Goal: Transaction & Acquisition: Purchase product/service

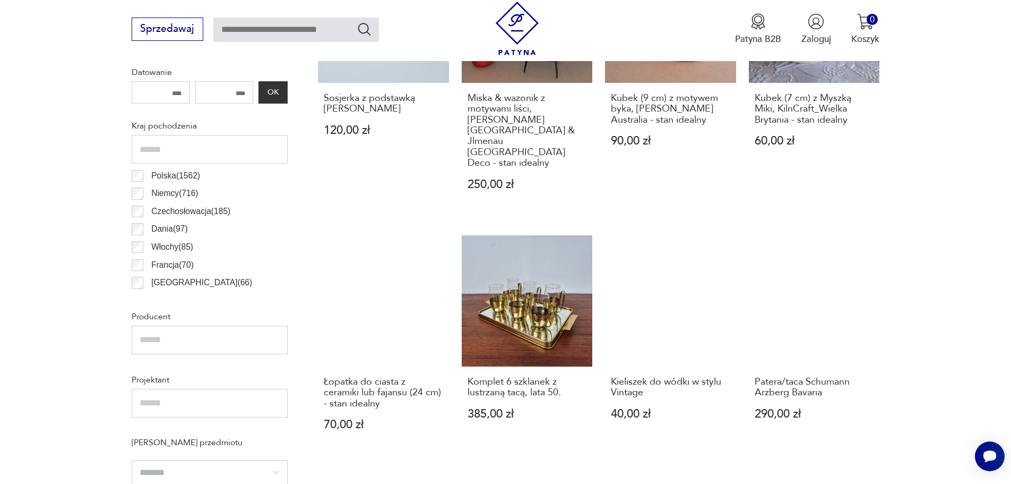
scroll to position [512, 0]
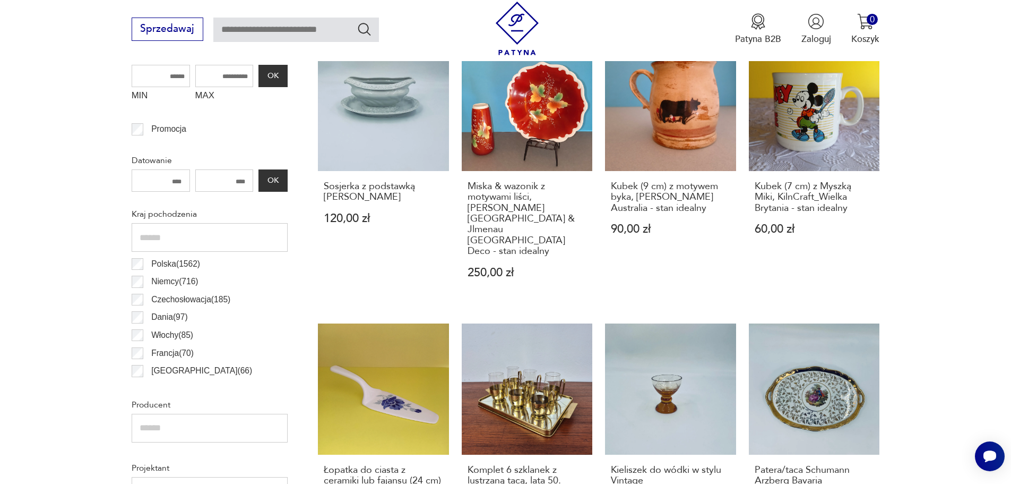
click at [266, 27] on input "text" at bounding box center [296, 30] width 166 height 24
type input "****"
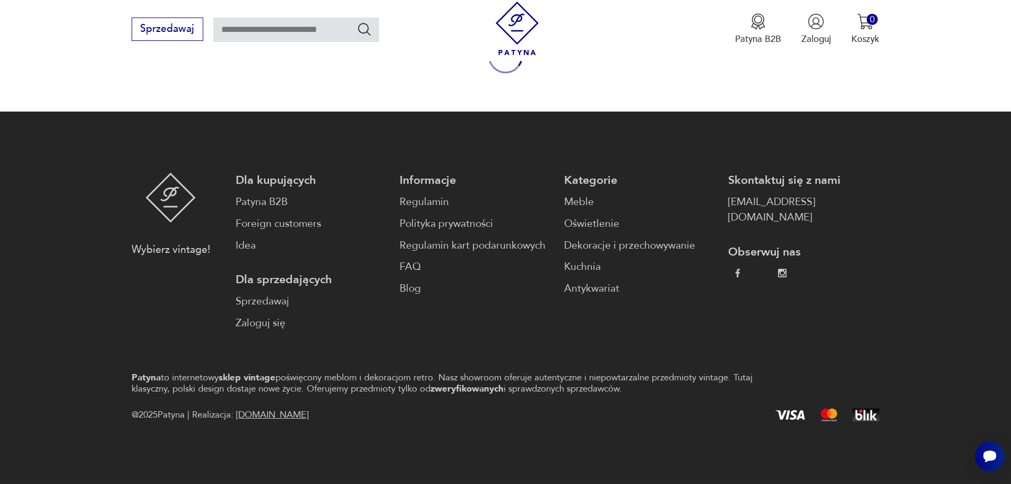
type input "****"
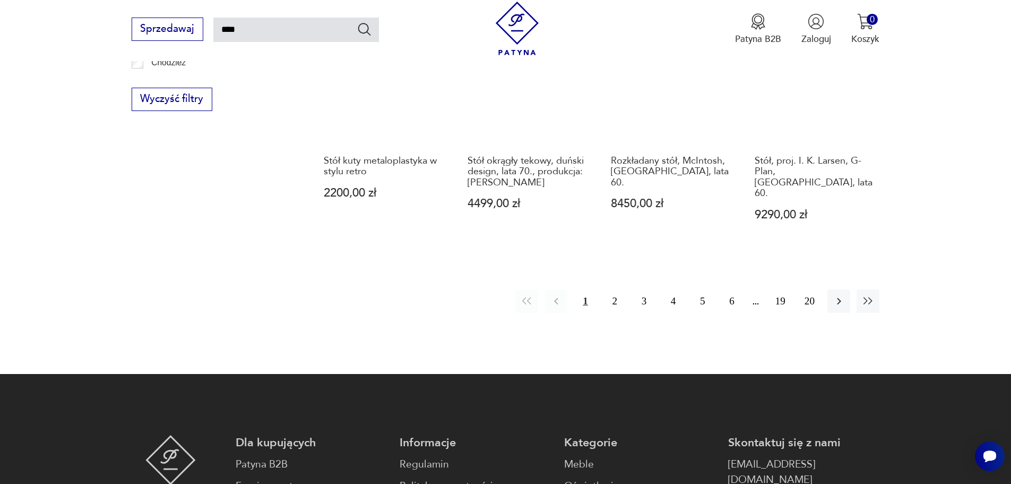
scroll to position [1029, 0]
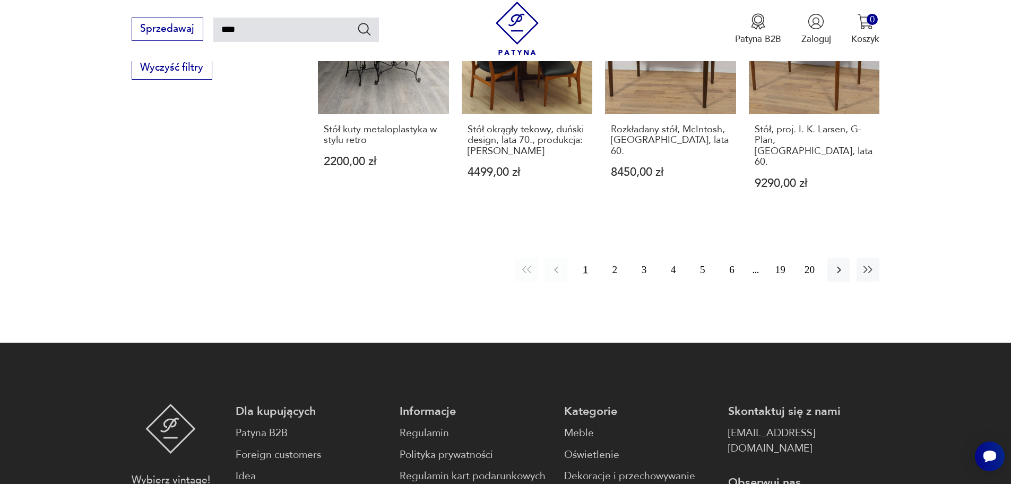
drag, startPoint x: 617, startPoint y: 246, endPoint x: 599, endPoint y: 248, distance: 17.6
click at [617, 258] on button "2" at bounding box center [615, 269] width 23 height 23
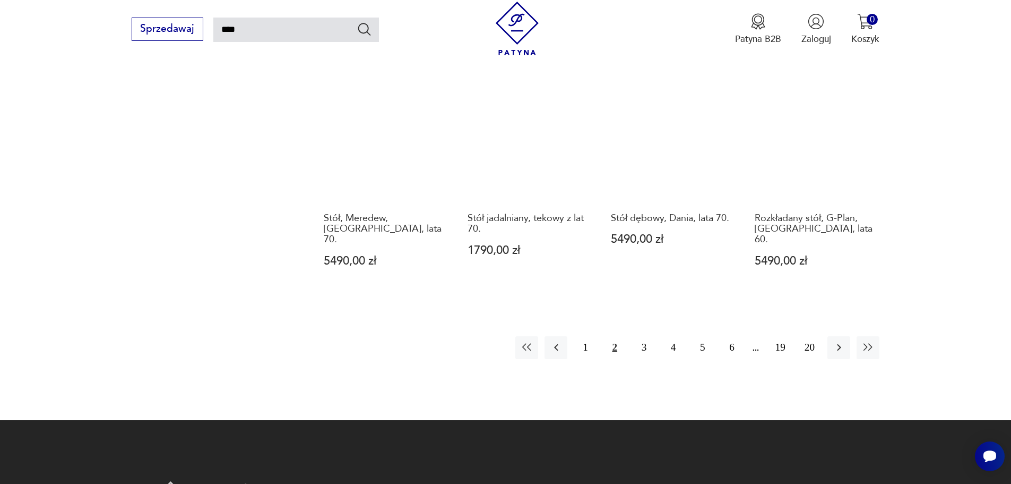
scroll to position [963, 0]
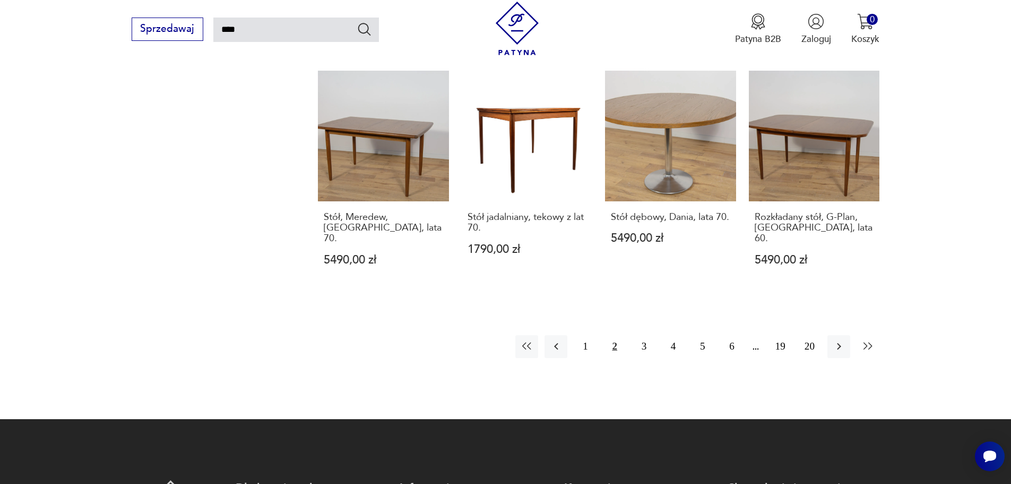
click at [862, 340] on icon "button" at bounding box center [868, 346] width 13 height 13
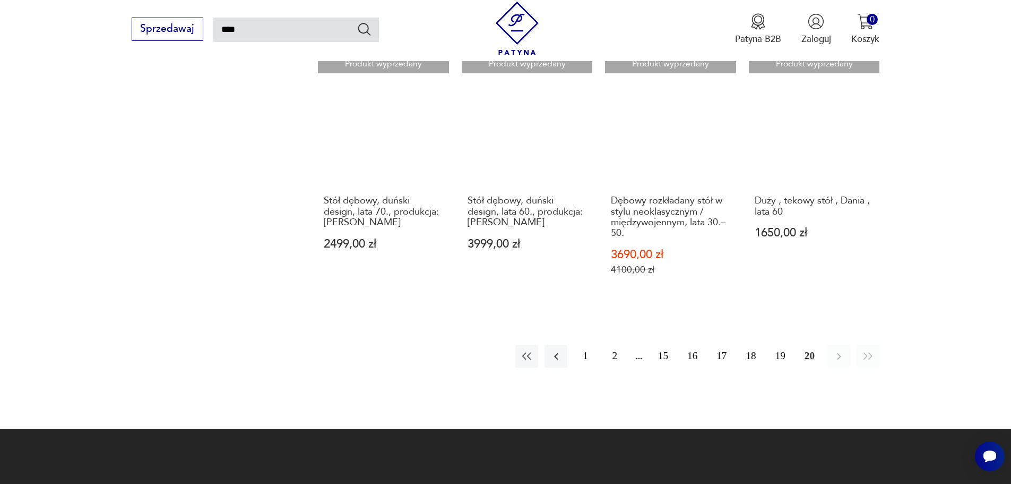
scroll to position [1017, 0]
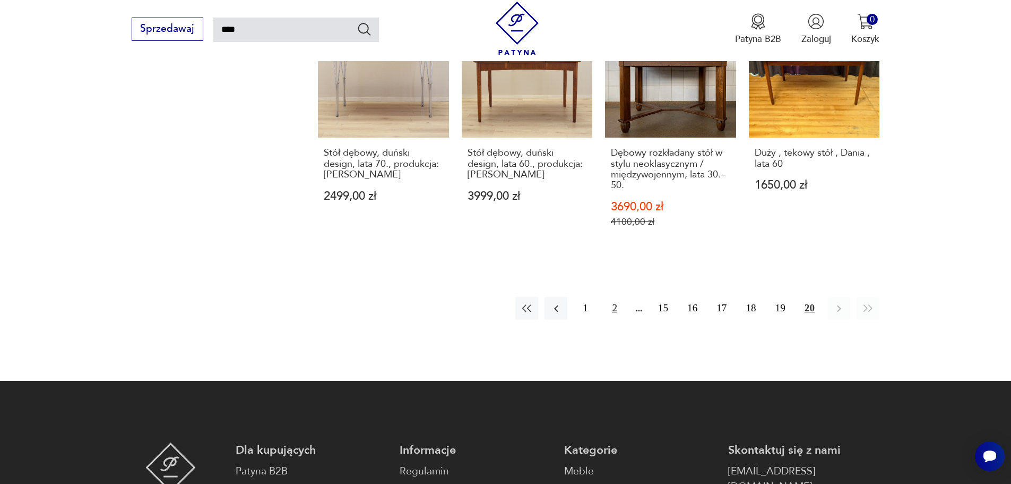
click at [621, 299] on button "2" at bounding box center [615, 308] width 23 height 23
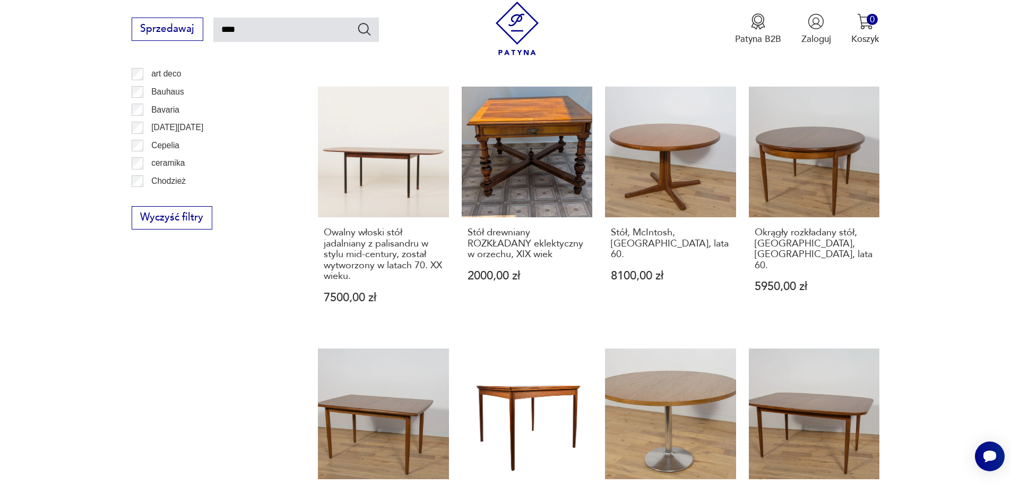
scroll to position [857, 0]
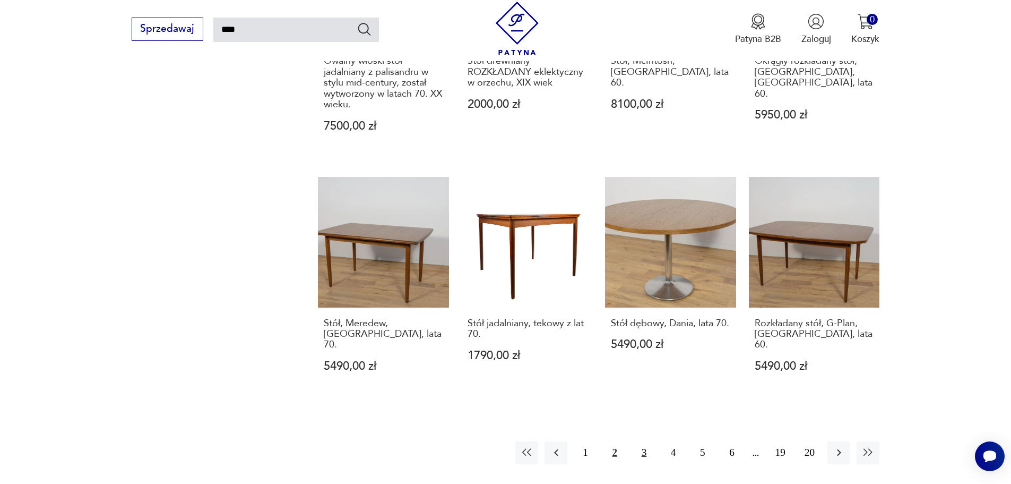
click at [638, 441] on button "3" at bounding box center [644, 452] width 23 height 23
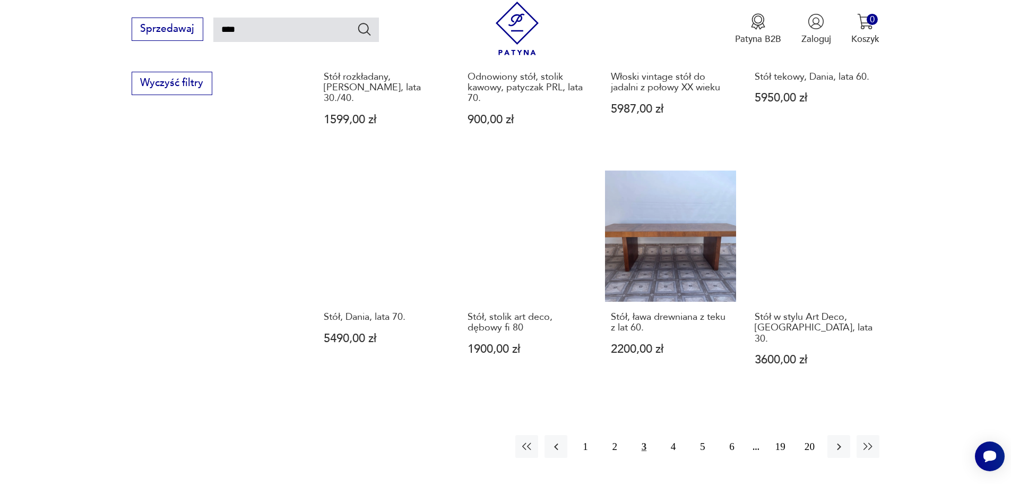
scroll to position [857, 0]
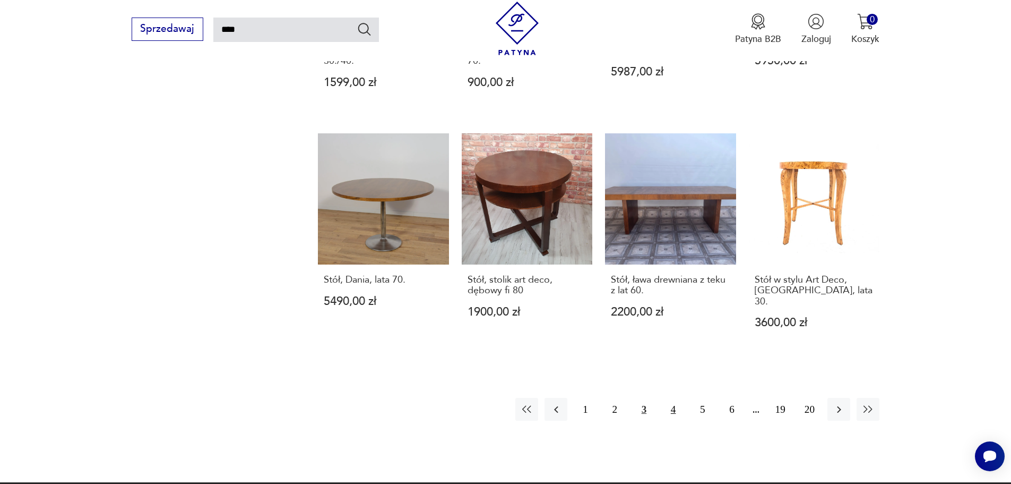
click at [673, 401] on button "4" at bounding box center [673, 409] width 23 height 23
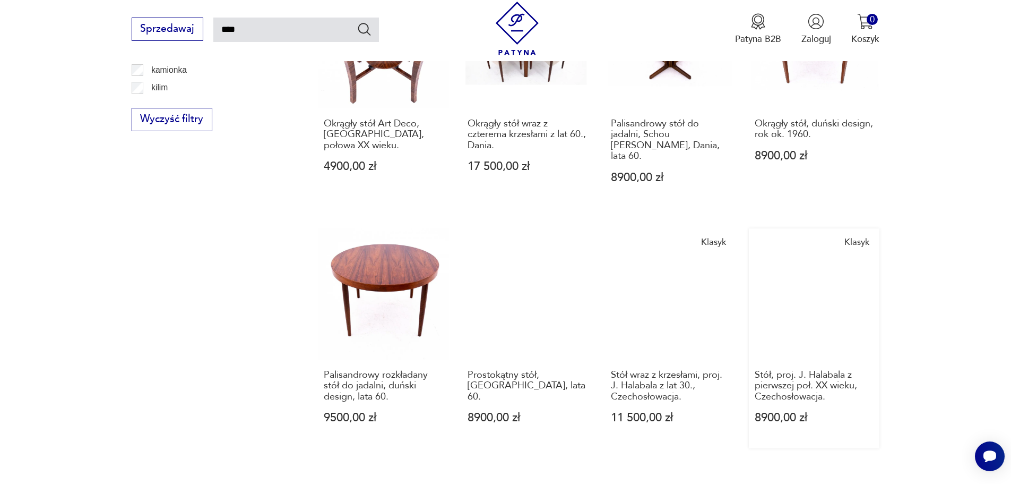
scroll to position [963, 0]
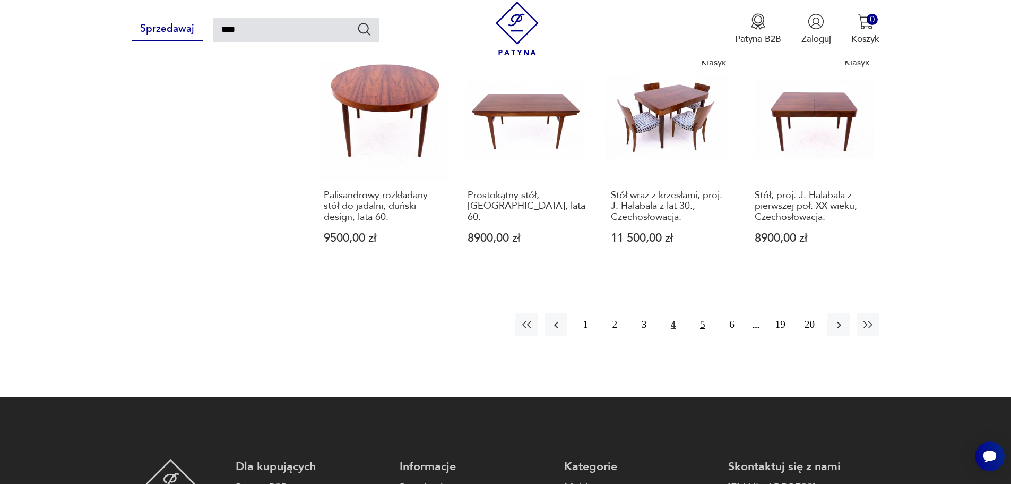
click at [706, 313] on button "5" at bounding box center [702, 324] width 23 height 23
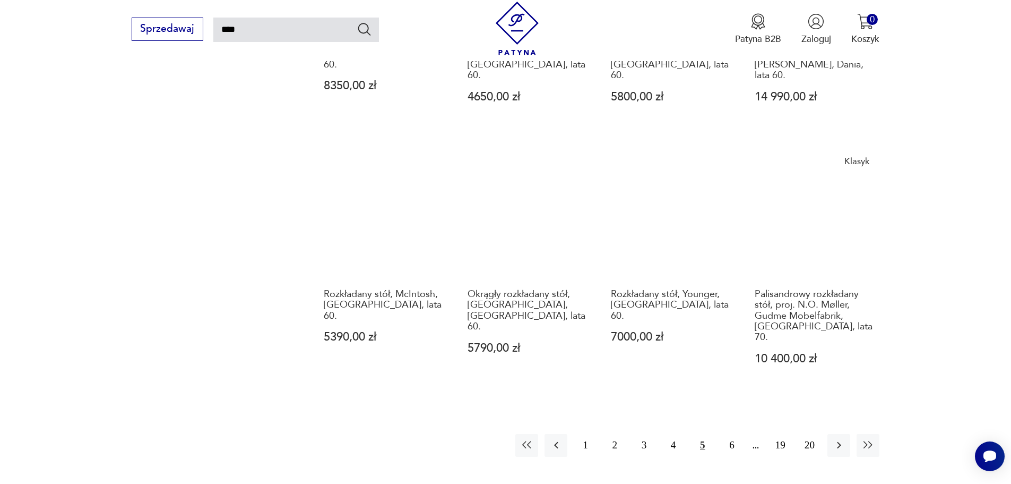
scroll to position [910, 0]
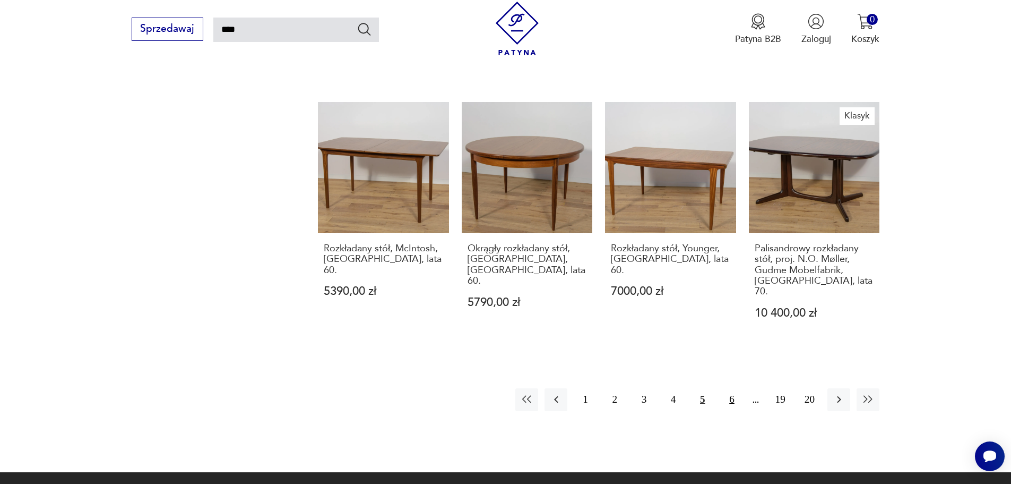
click at [736, 388] on button "6" at bounding box center [731, 399] width 23 height 23
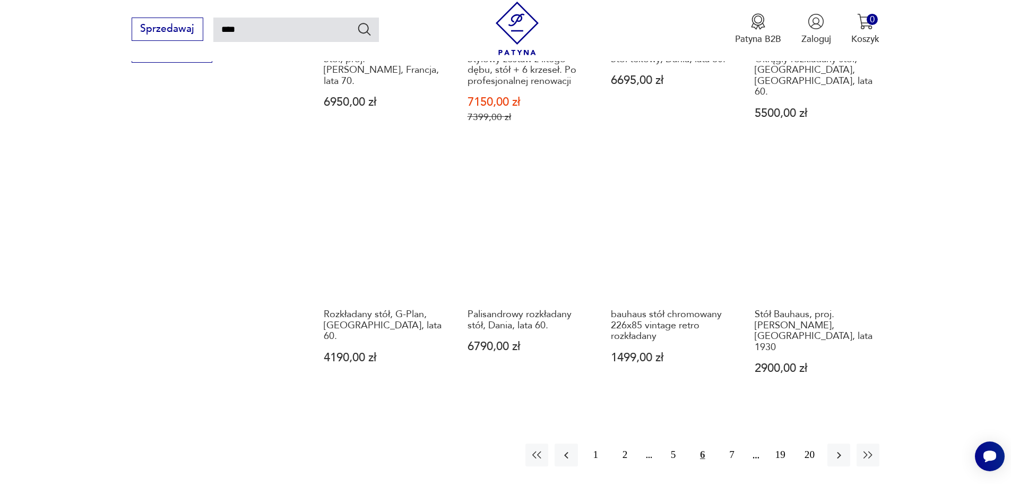
scroll to position [857, 0]
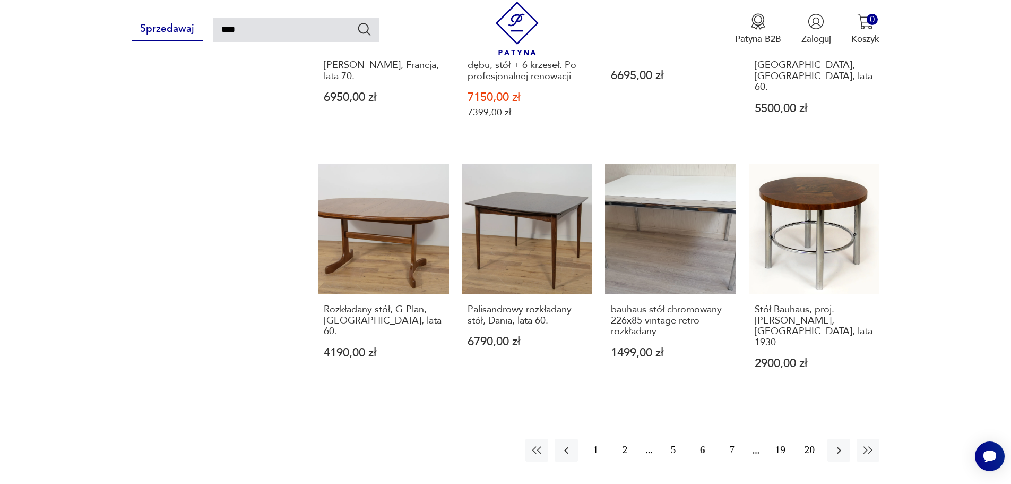
click at [733, 438] on button "7" at bounding box center [731, 449] width 23 height 23
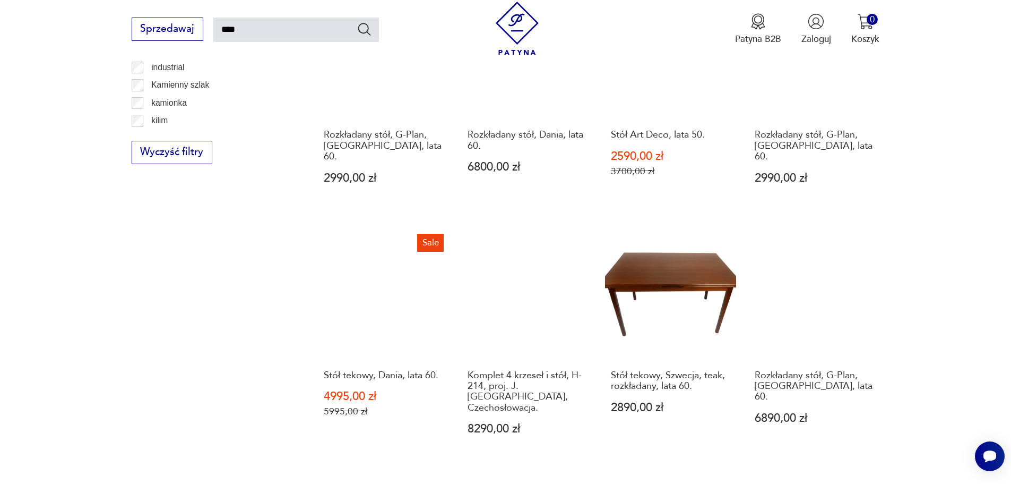
scroll to position [963, 0]
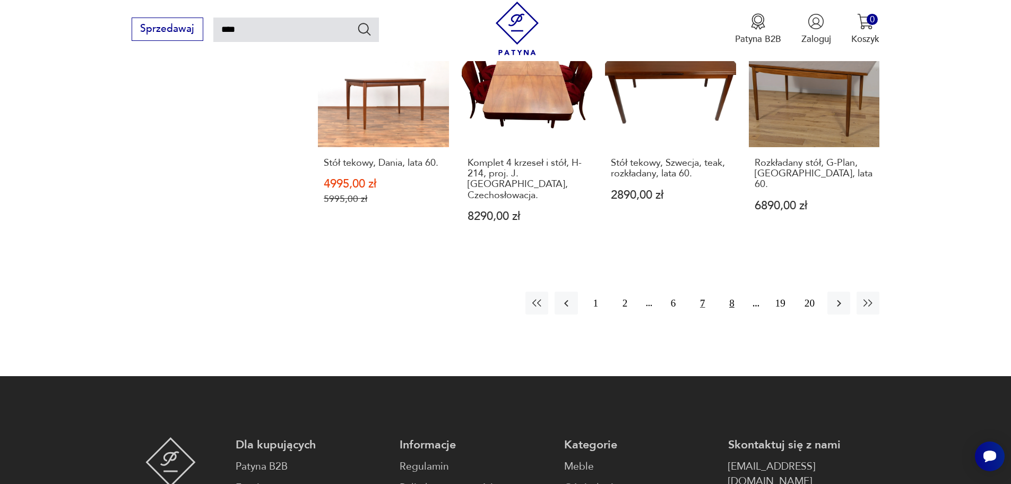
click at [737, 291] on button "8" at bounding box center [731, 302] width 23 height 23
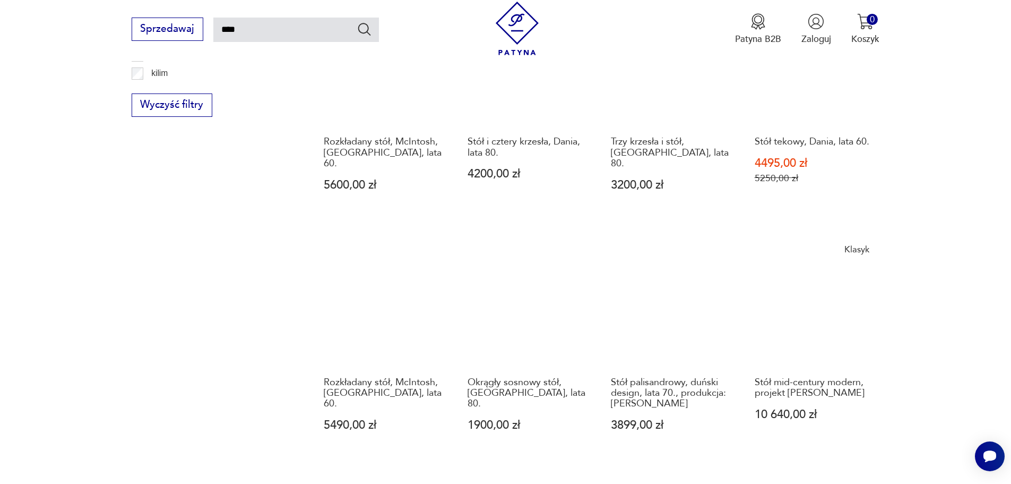
scroll to position [910, 0]
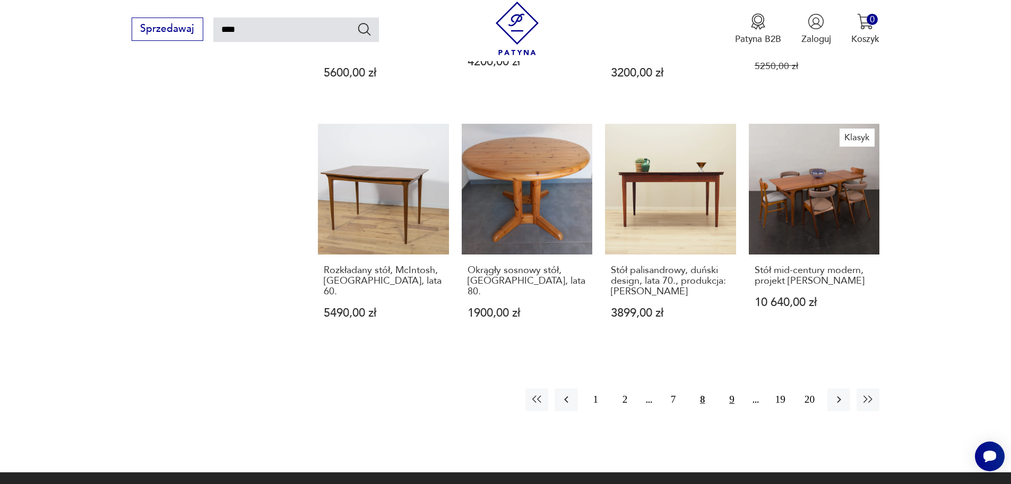
click at [734, 388] on button "9" at bounding box center [731, 399] width 23 height 23
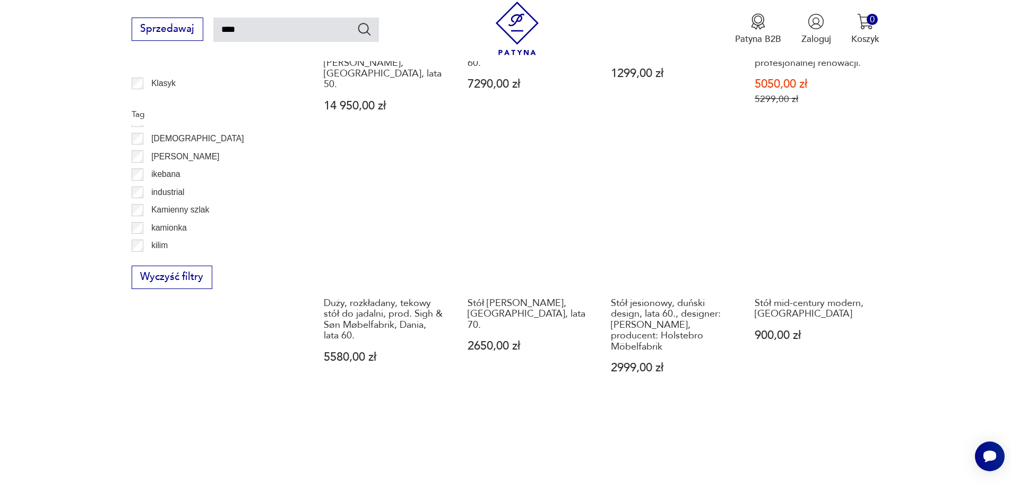
scroll to position [645, 0]
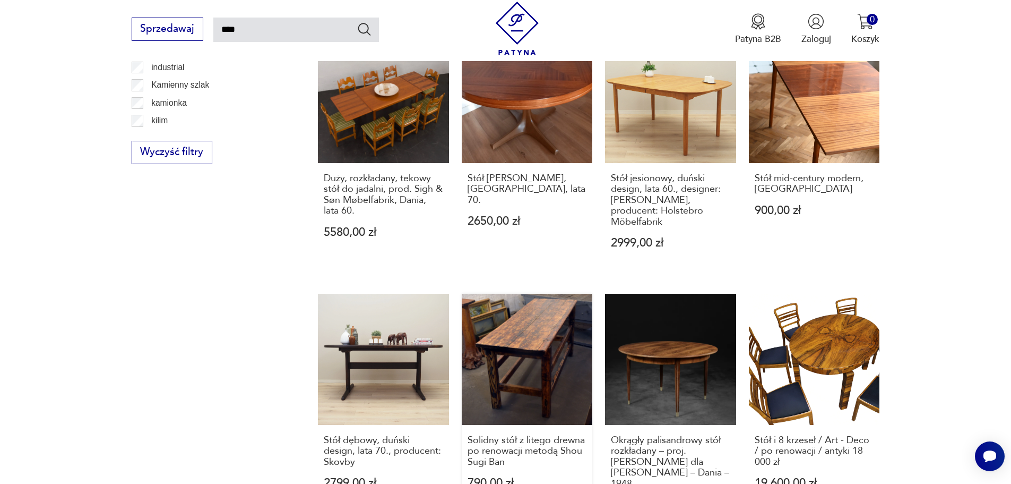
click at [523, 320] on link "Solidny stół z litego drewna po renowacji metodą Shou Sugi Ban 790,00 zł" at bounding box center [527, 415] width 131 height 242
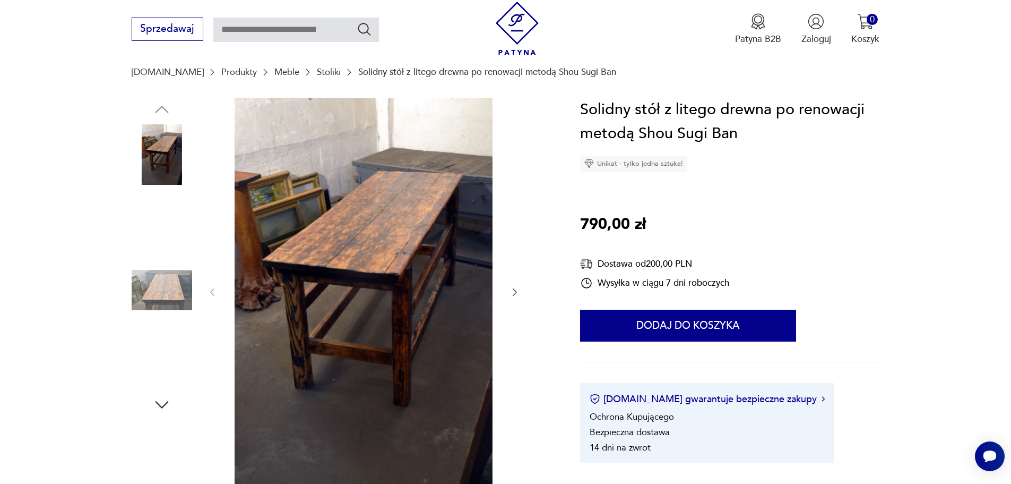
scroll to position [106, 0]
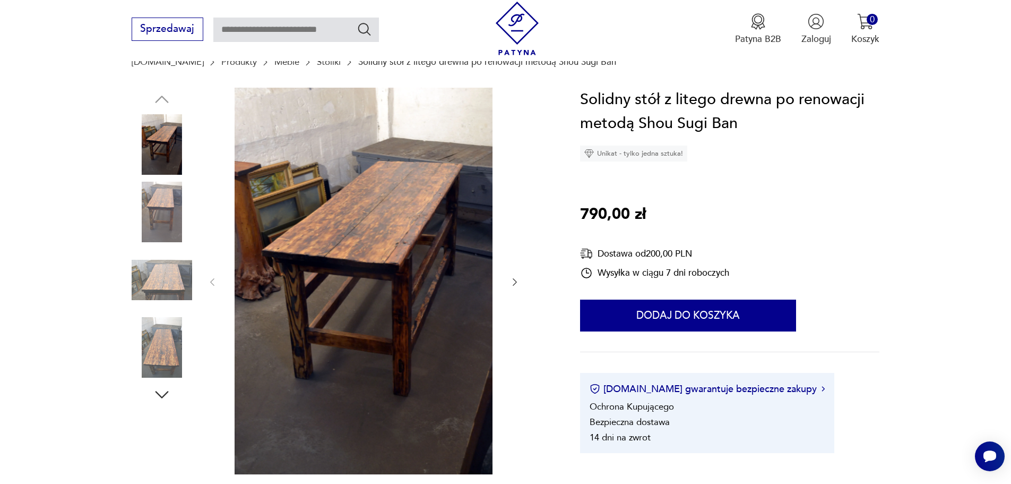
click at [149, 214] on img at bounding box center [162, 212] width 61 height 61
